Goal: Navigation & Orientation: Find specific page/section

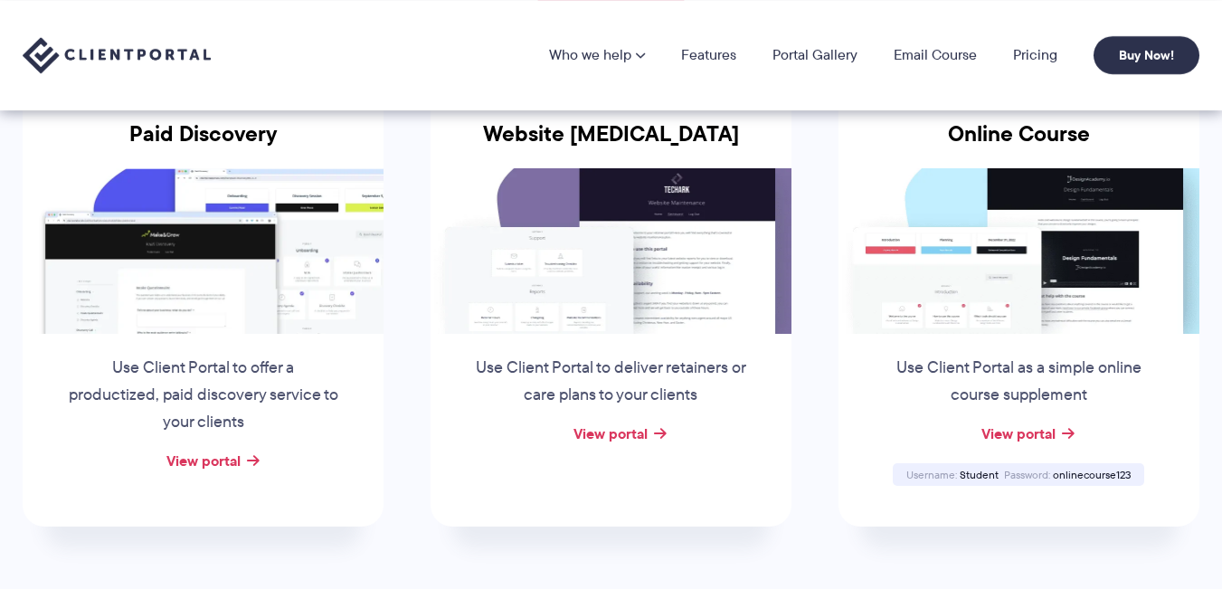
scroll to position [333, 0]
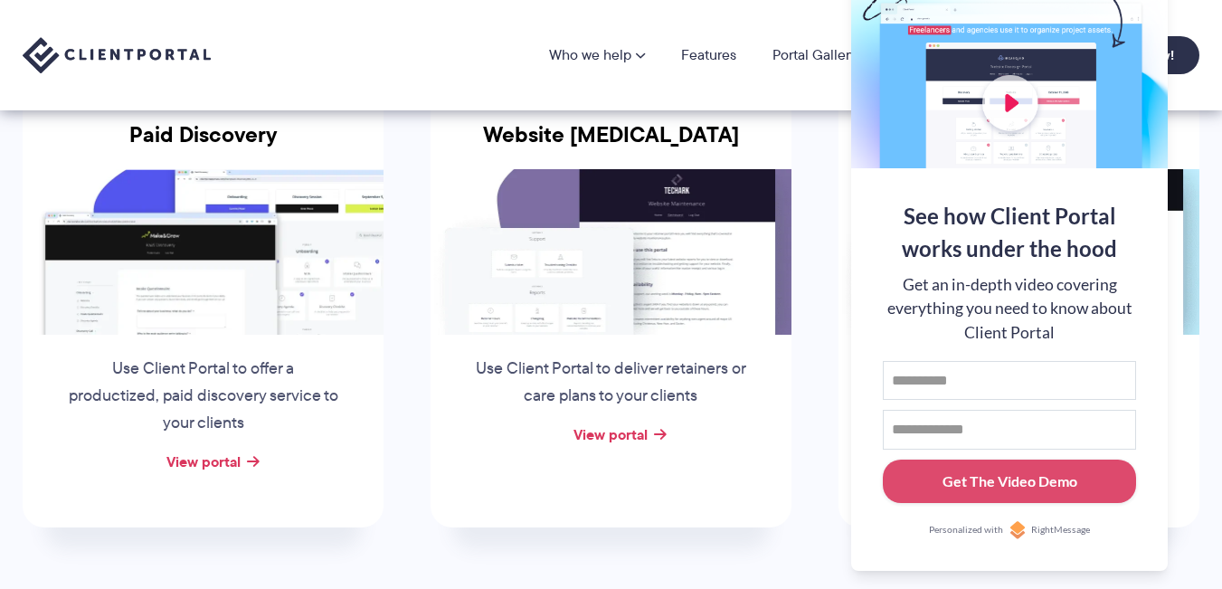
click at [818, 512] on li "Online Course Use Client Portal as a simple online course supplement View porta…" at bounding box center [1019, 305] width 408 height 512
click at [620, 433] on link "View portal" at bounding box center [610, 434] width 74 height 22
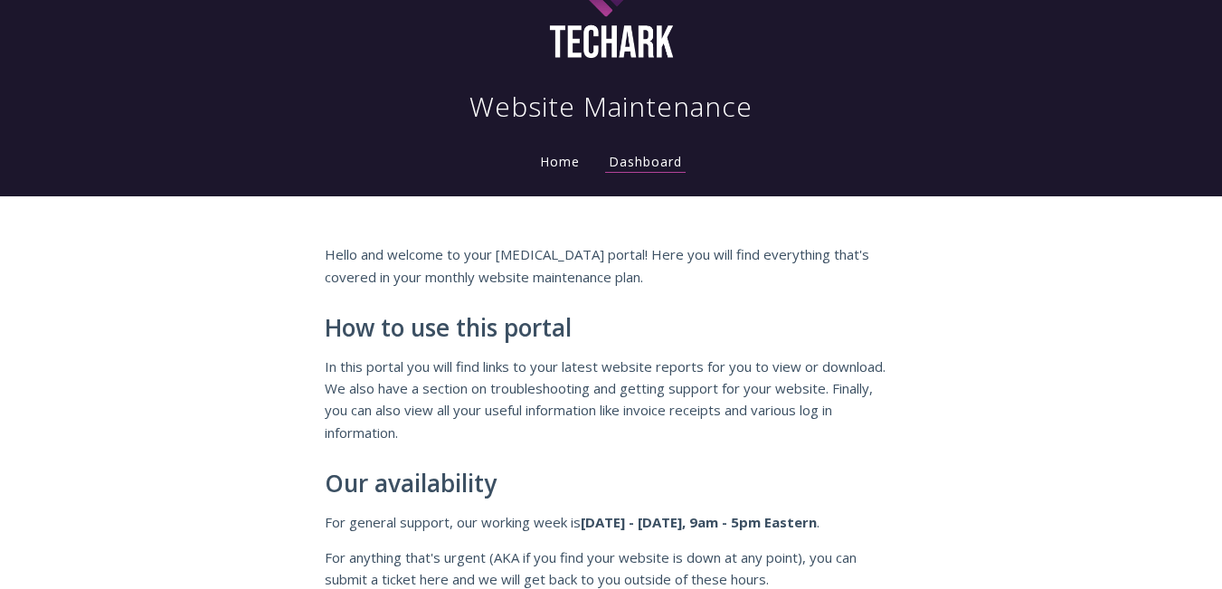
scroll to position [53, 0]
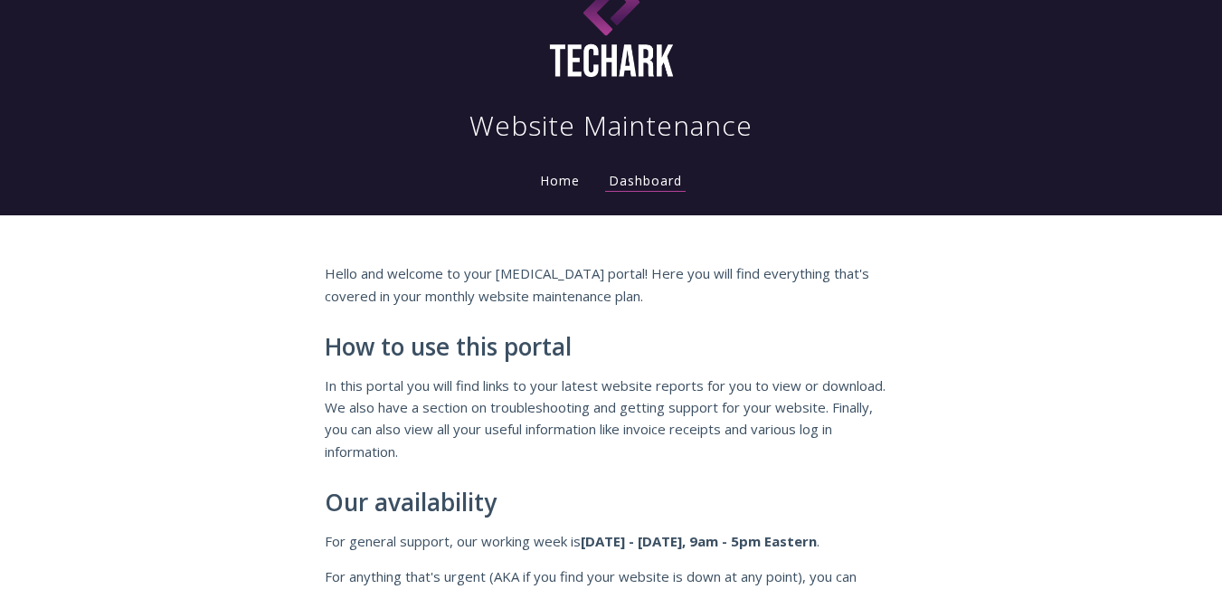
click at [565, 179] on link "Home" at bounding box center [559, 180] width 47 height 17
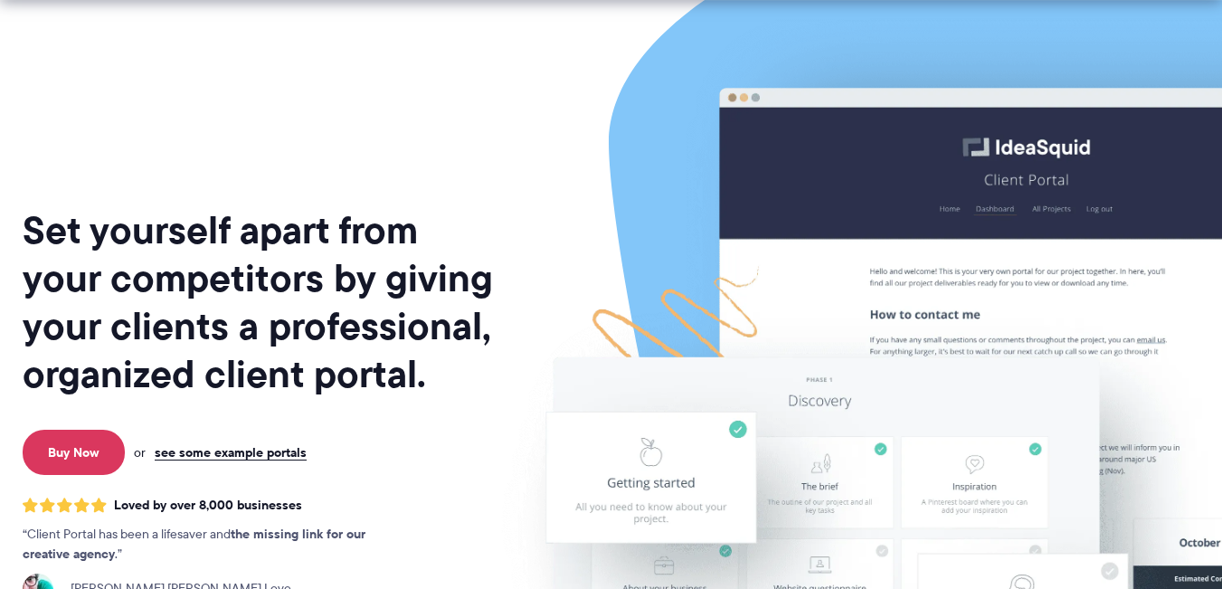
scroll to position [38, 0]
click at [275, 444] on link "see some example portals" at bounding box center [231, 452] width 152 height 16
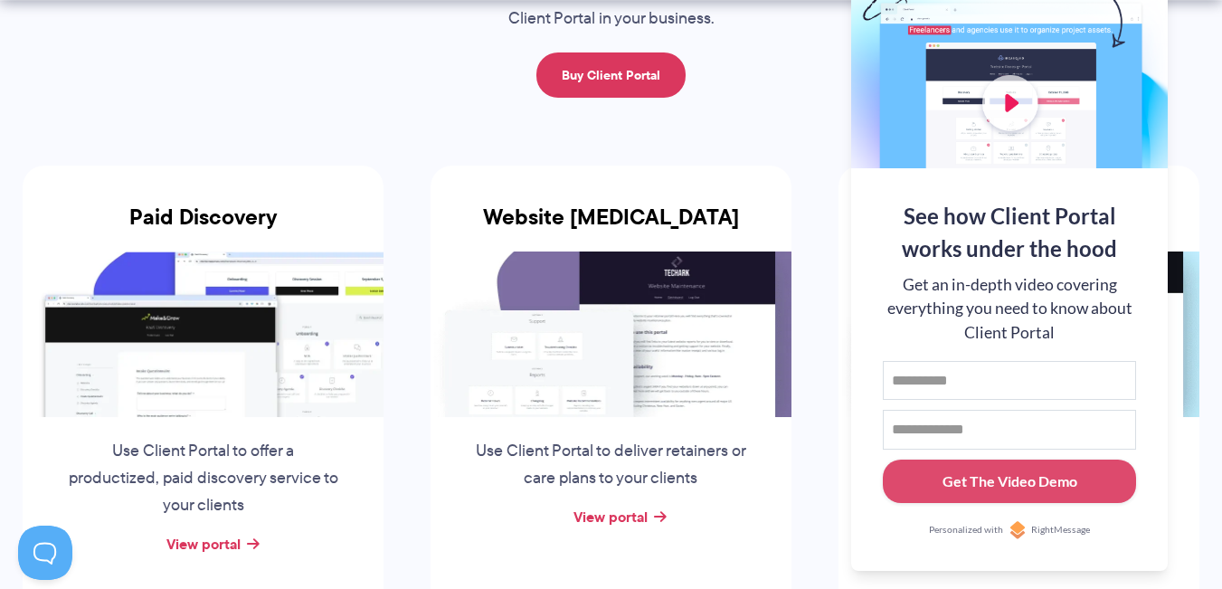
scroll to position [283, 0]
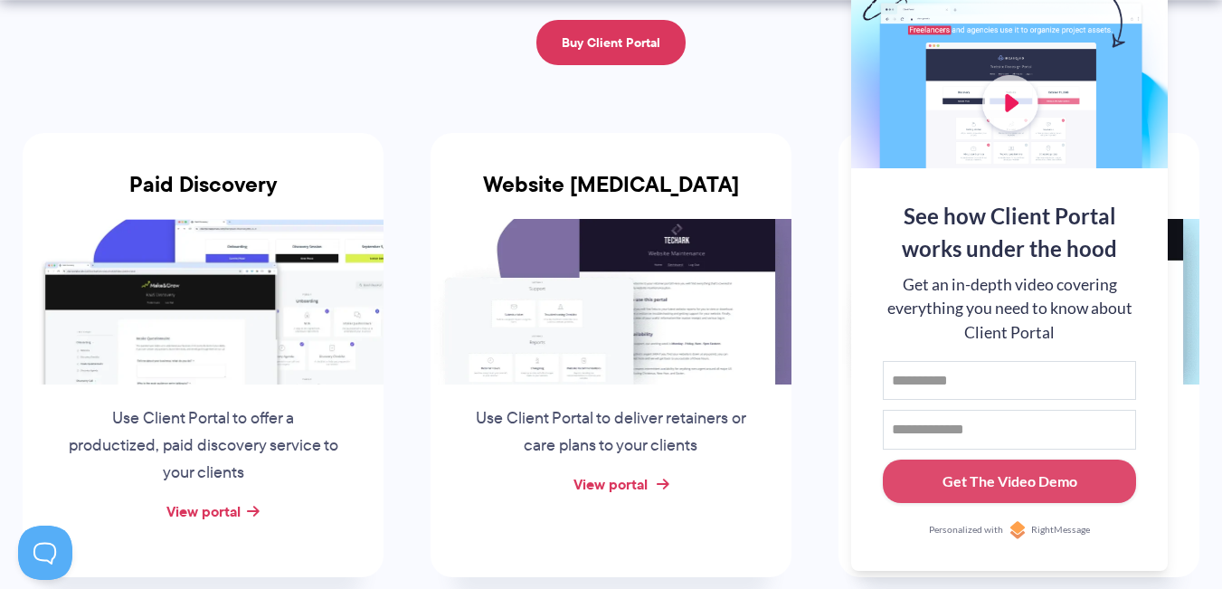
click at [614, 481] on link "View portal" at bounding box center [610, 484] width 74 height 22
click at [203, 515] on link "View portal" at bounding box center [203, 511] width 74 height 22
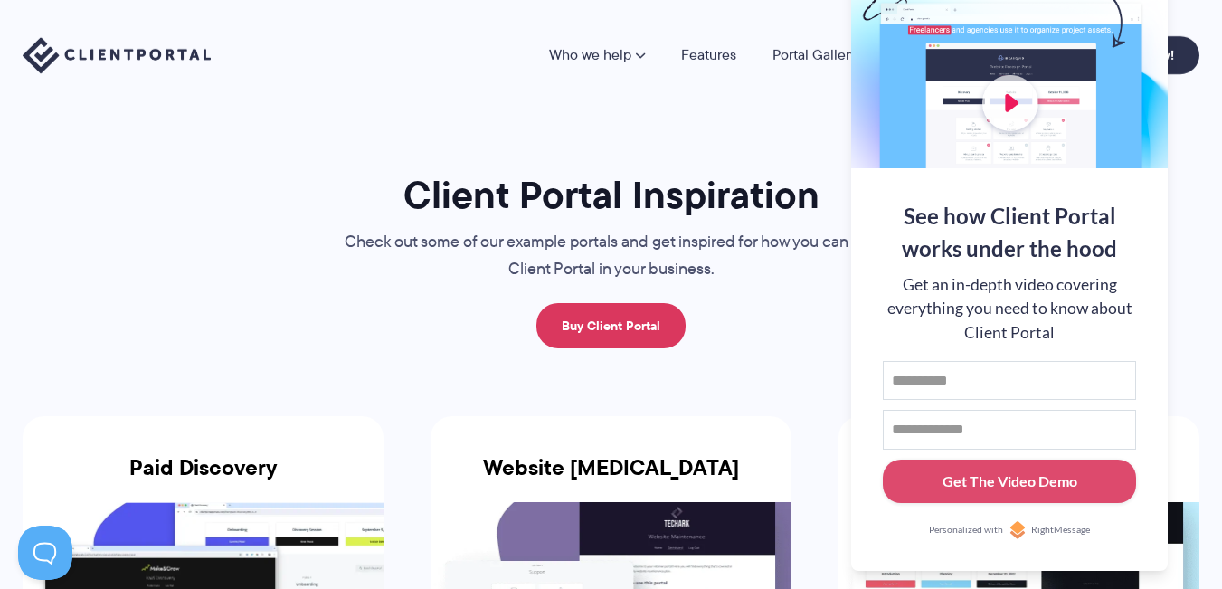
scroll to position [1, 0]
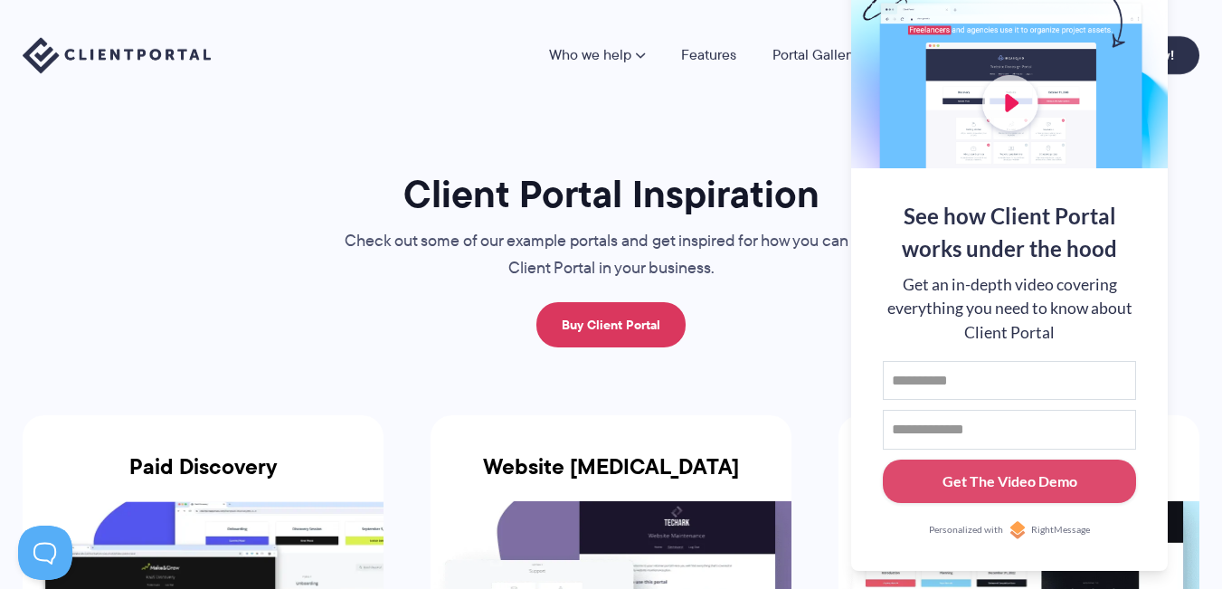
click at [812, 307] on div "Client Portal Inspiration Check out some of our example portals and get inspire…" at bounding box center [611, 258] width 606 height 177
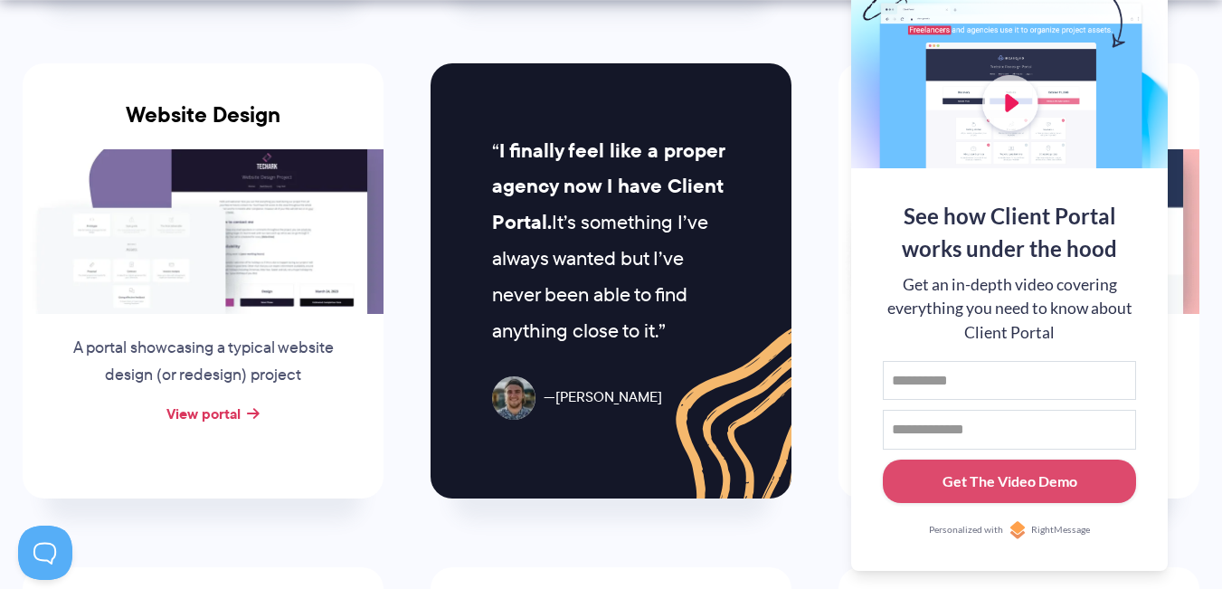
scroll to position [867, 0]
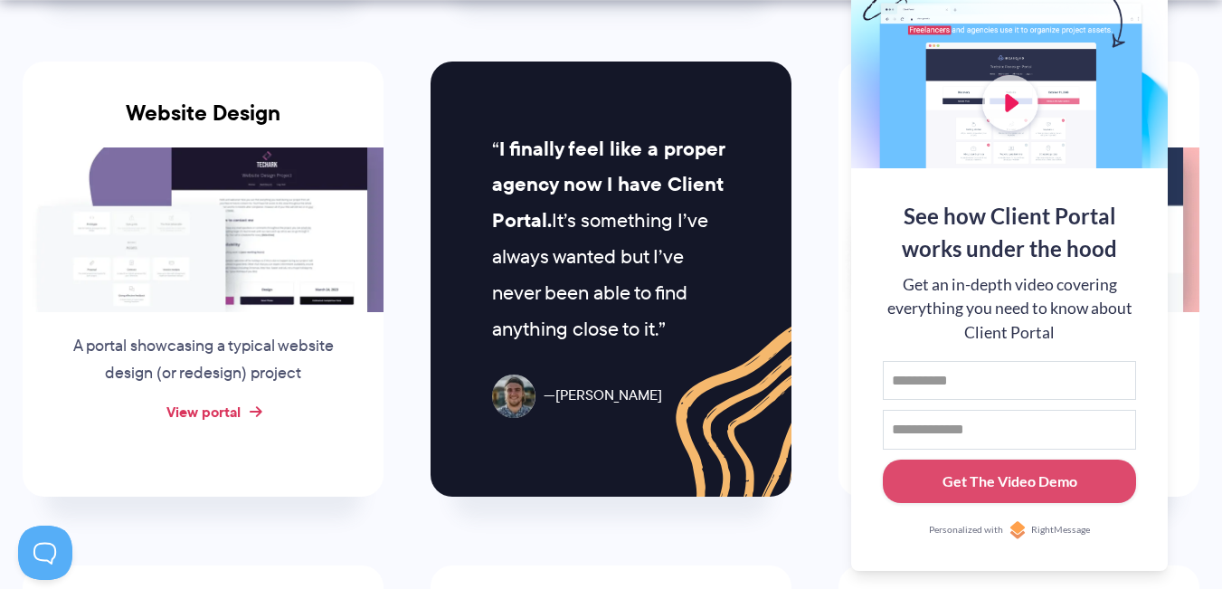
click at [194, 407] on link "View portal" at bounding box center [203, 412] width 74 height 22
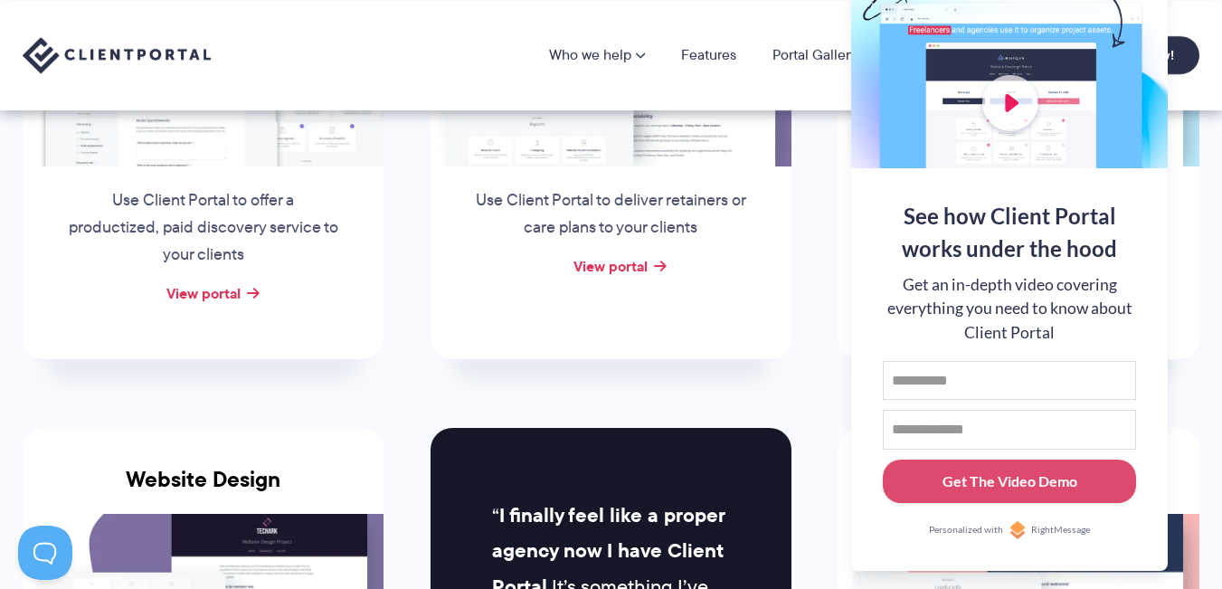
scroll to position [479, 0]
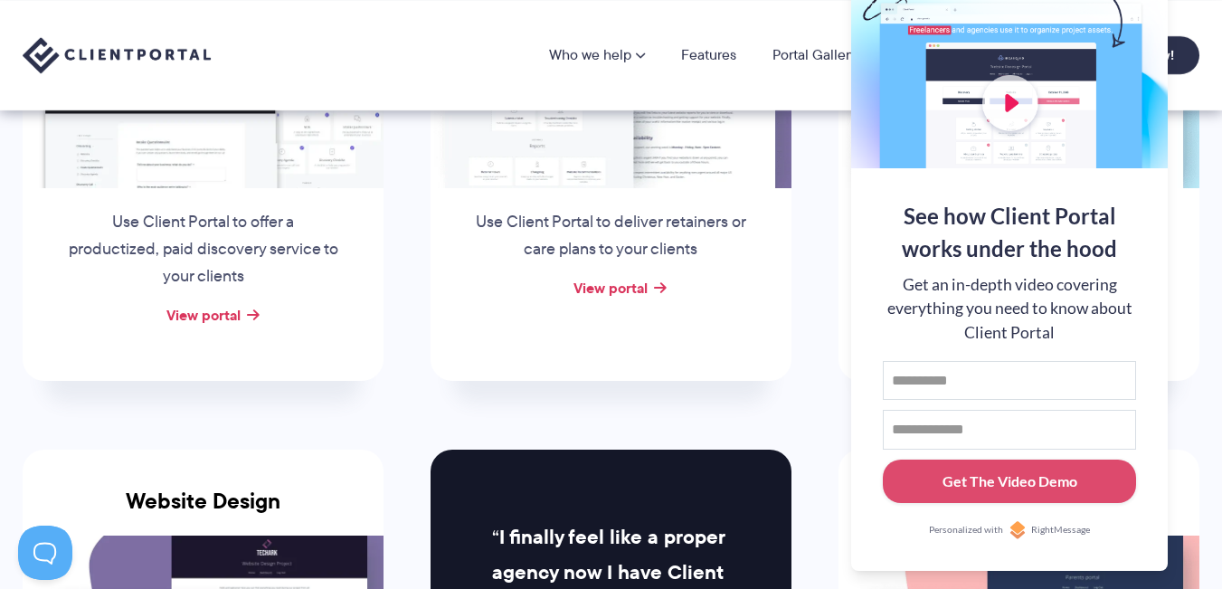
click at [1025, 108] on div at bounding box center [1009, 50] width 317 height 235
click at [1196, 29] on button at bounding box center [1199, 23] width 22 height 22
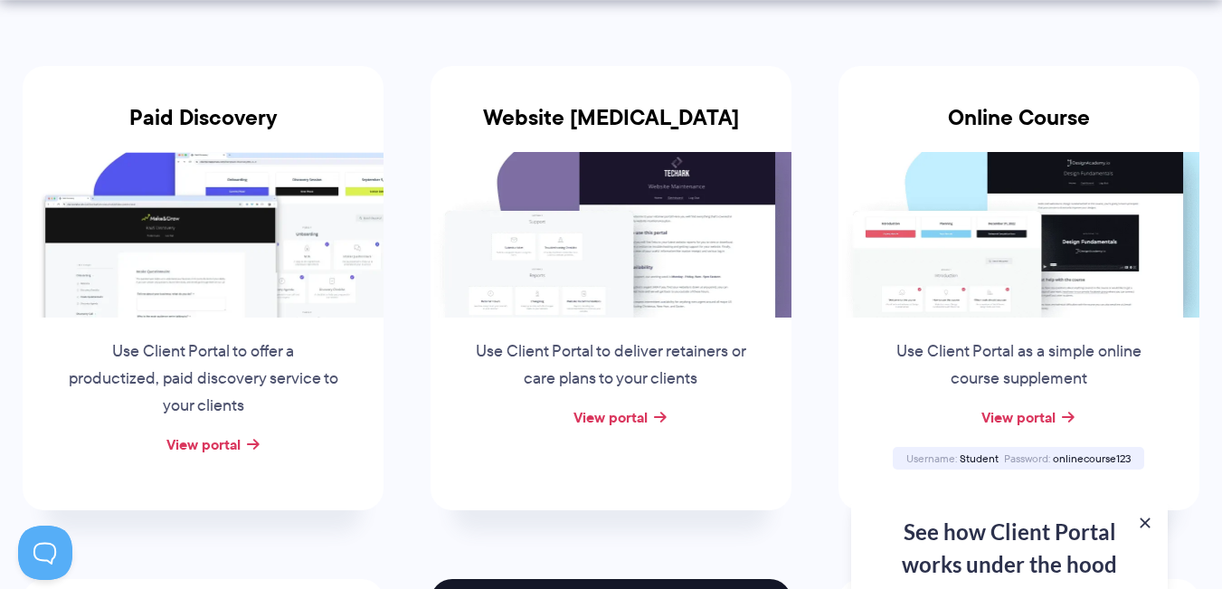
scroll to position [351, 0]
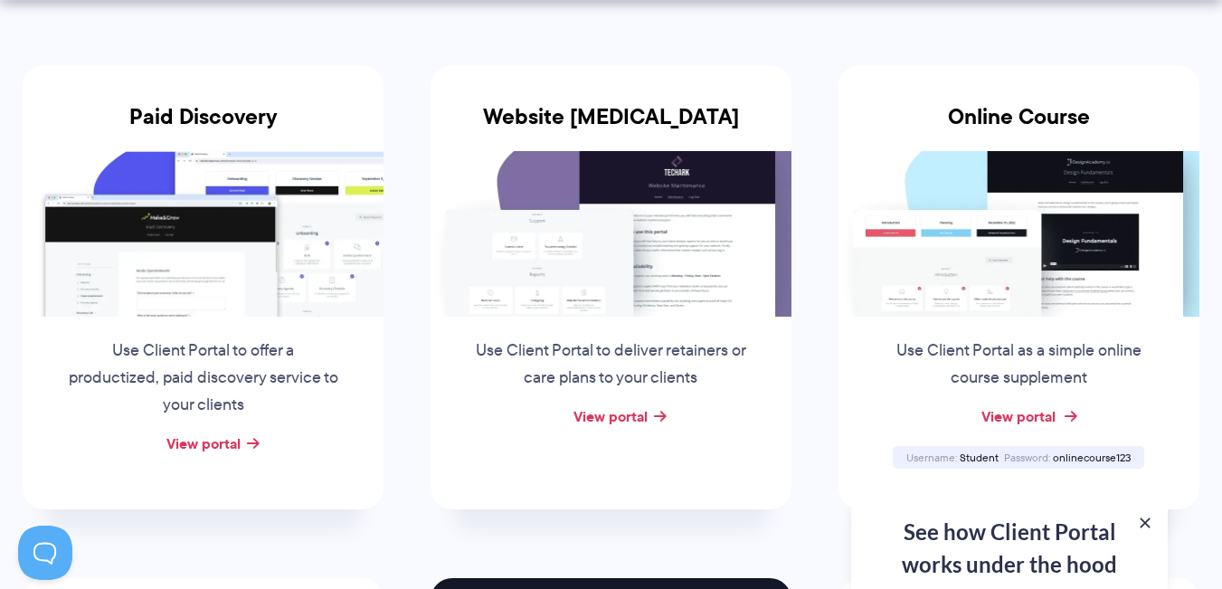
click at [1045, 410] on link "View portal" at bounding box center [1018, 416] width 74 height 22
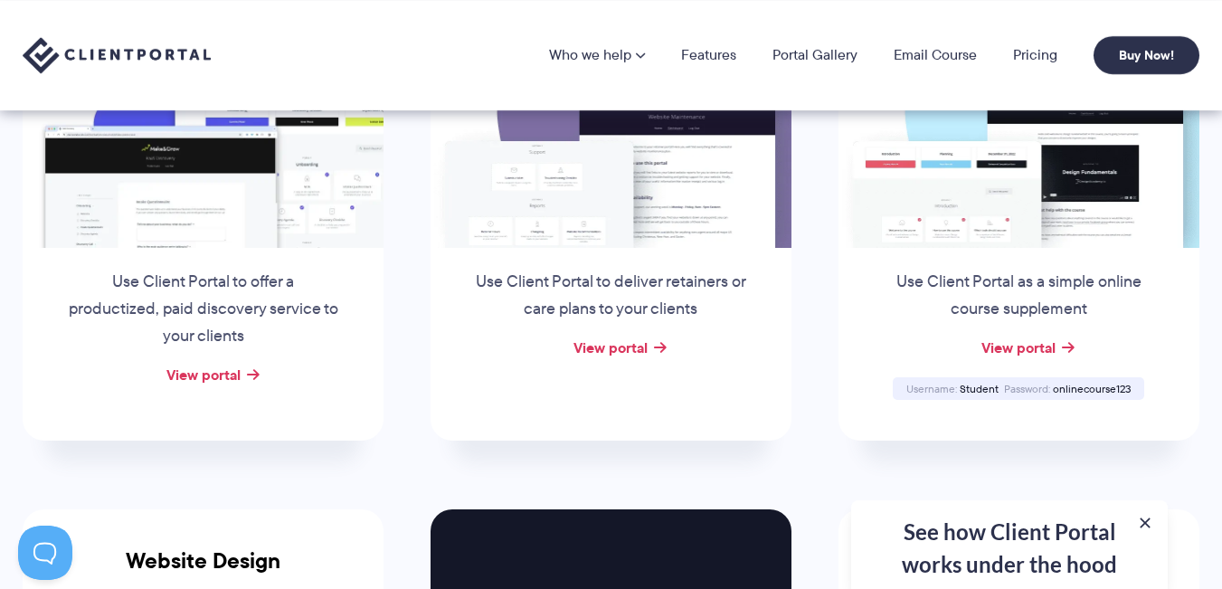
scroll to position [419, 0]
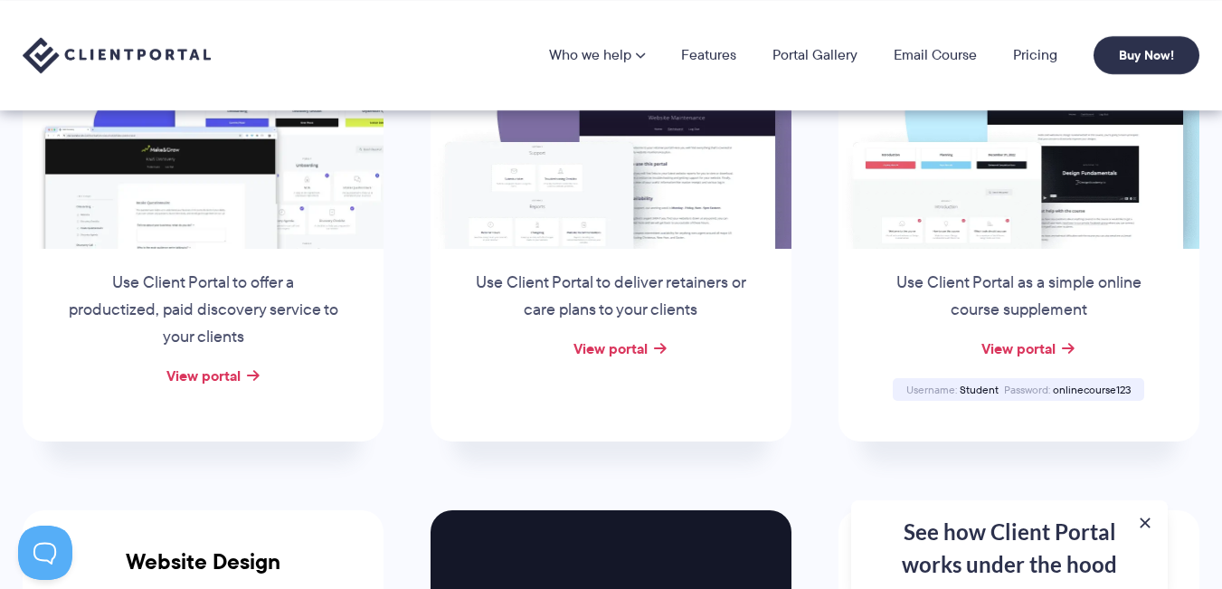
click at [1093, 385] on span "onlinecourse123" at bounding box center [1092, 389] width 78 height 15
click at [1093, 386] on span "onlinecourse123" at bounding box center [1092, 389] width 78 height 15
copy span "onlinecourse123"
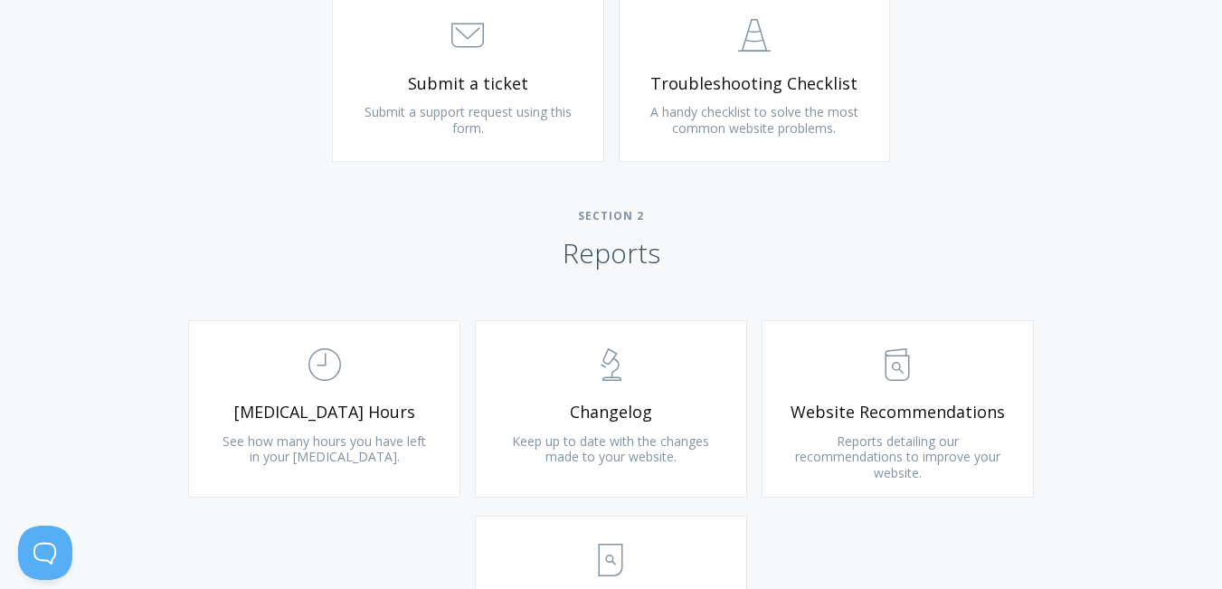
scroll to position [1020, 0]
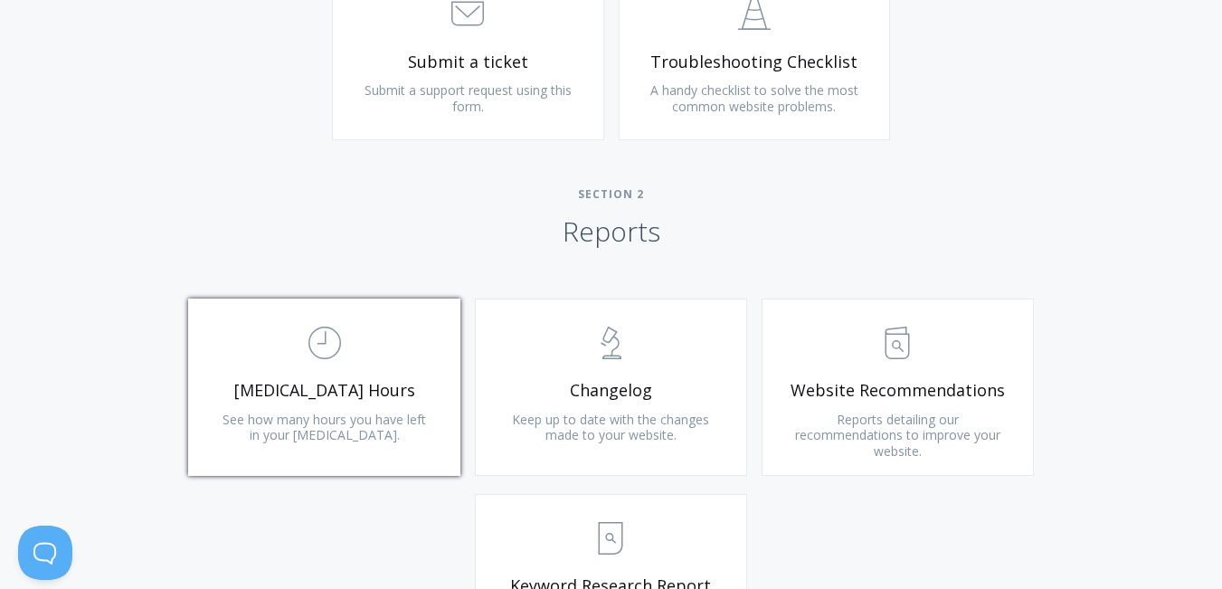
click at [345, 378] on link ".st0{fill:none;stroke:#000000;stroke-width:2;stroke-miterlimit:10;} Untitled-18…" at bounding box center [324, 386] width 272 height 177
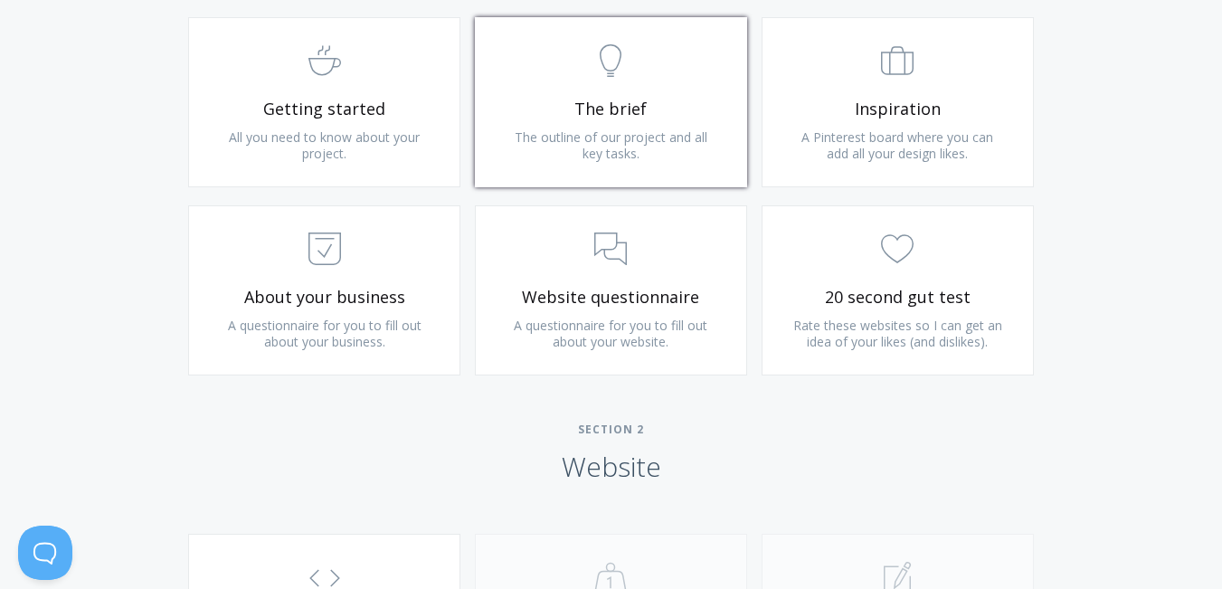
scroll to position [1185, 0]
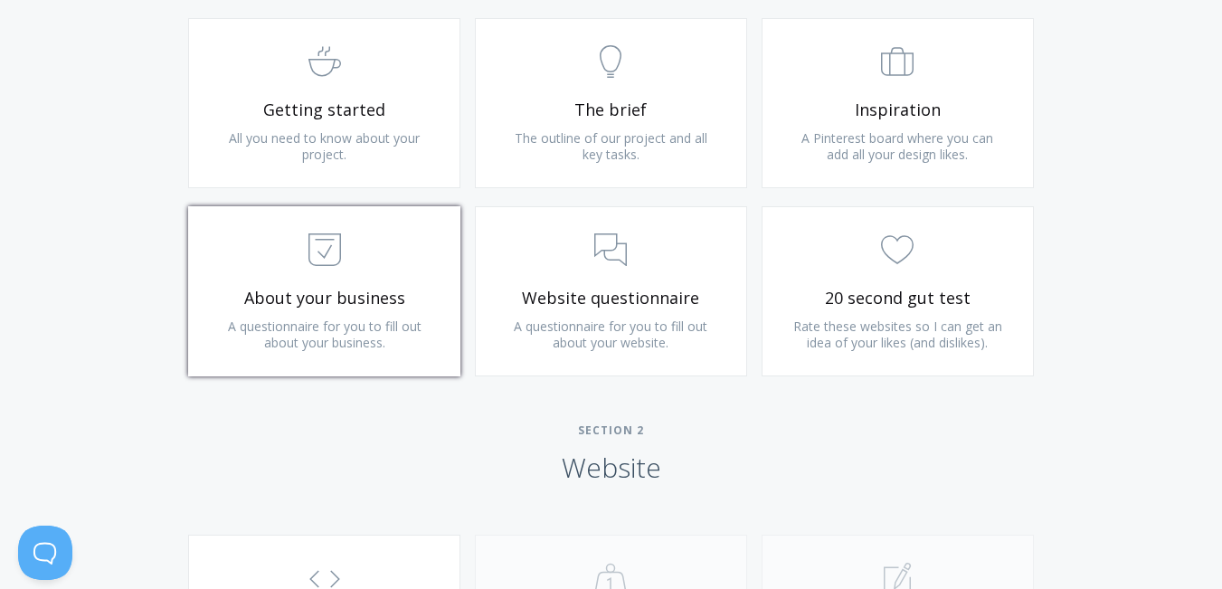
click at [368, 319] on span "A questionnaire for you to fill out about your business." at bounding box center [325, 333] width 194 height 33
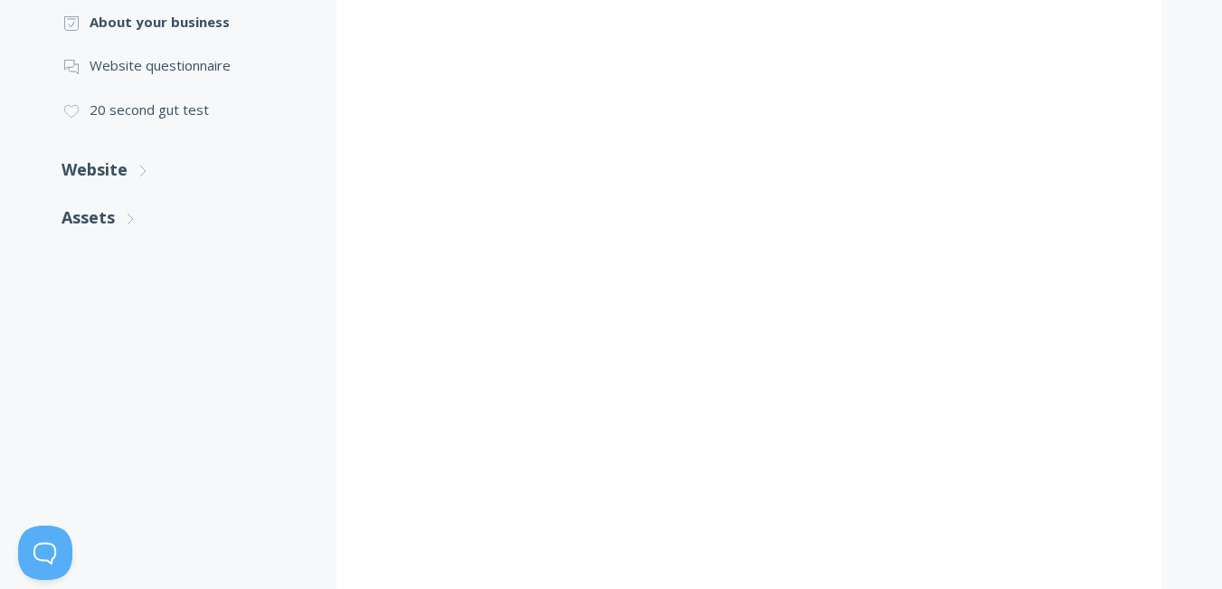
scroll to position [592, 0]
